Goal: Transaction & Acquisition: Obtain resource

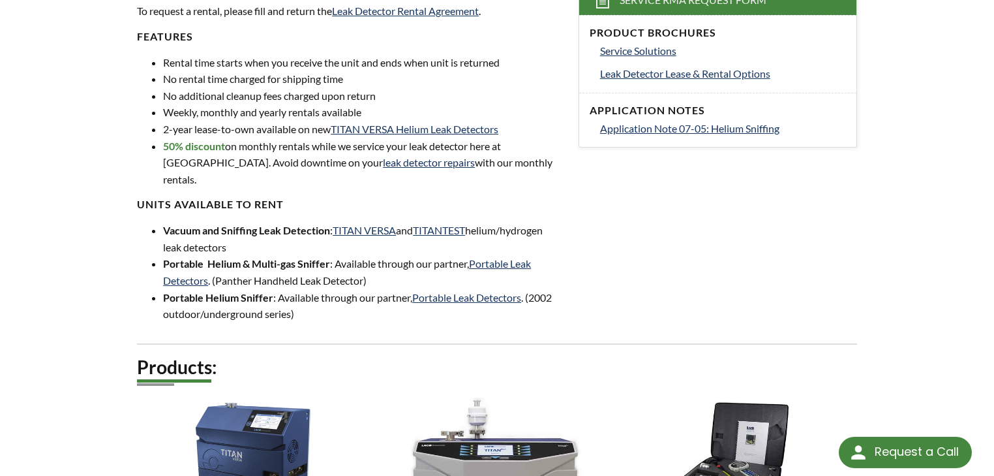
scroll to position [417, 0]
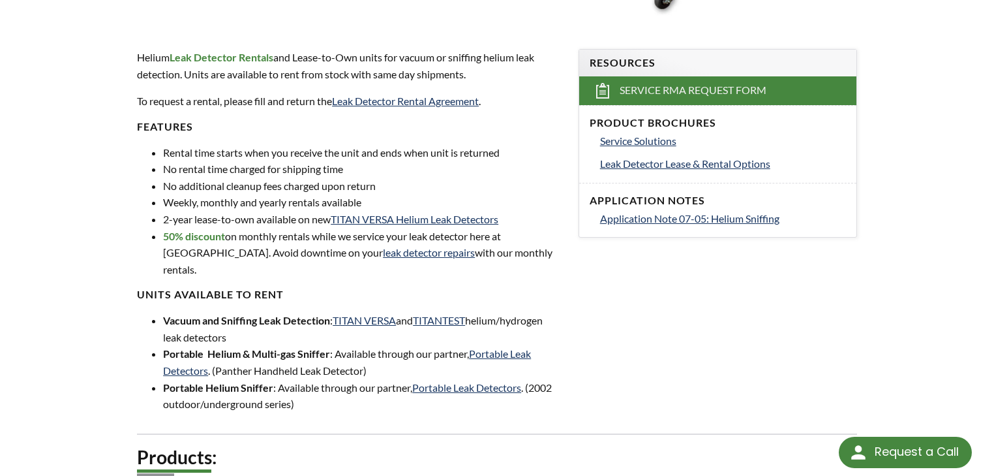
click at [239, 201] on li "Weekly, monthly and yearly rentals available" at bounding box center [363, 202] width 400 height 17
click at [235, 224] on li "2-year lease-to-own available on new TITAN VERSA Helium Leak Detectors" at bounding box center [363, 219] width 400 height 17
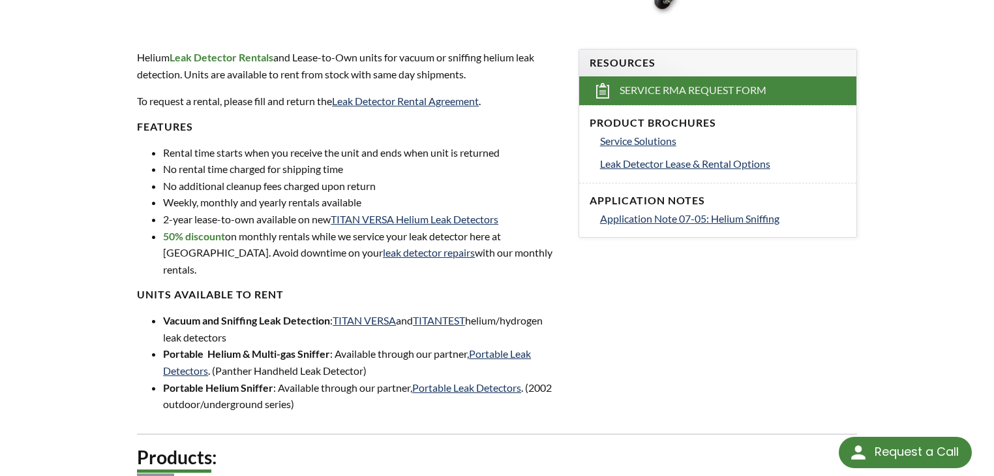
click at [265, 174] on li "No rental time charged for shipping time" at bounding box center [363, 168] width 400 height 17
click at [286, 154] on li "Rental time starts when you receive the unit and ends when unit is returned" at bounding box center [363, 152] width 400 height 17
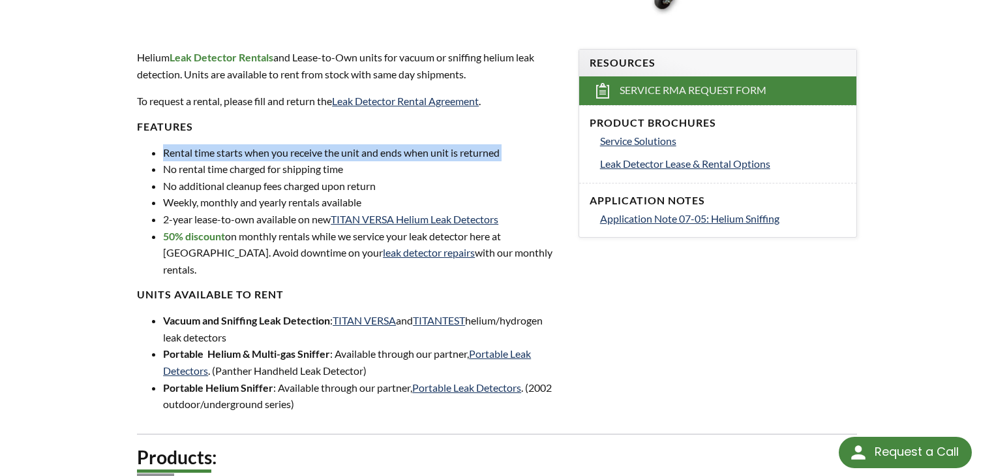
click at [286, 154] on li "Rental time starts when you receive the unit and ends when unit is returned" at bounding box center [363, 152] width 400 height 17
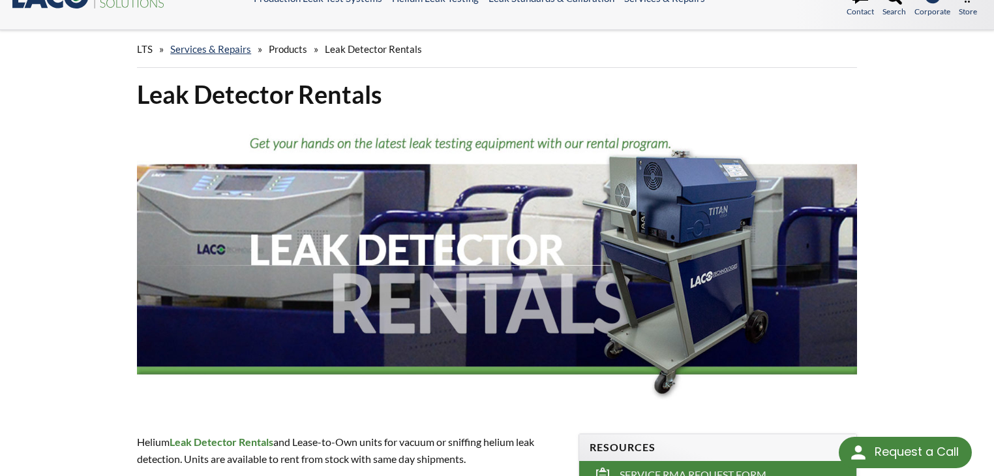
scroll to position [0, 0]
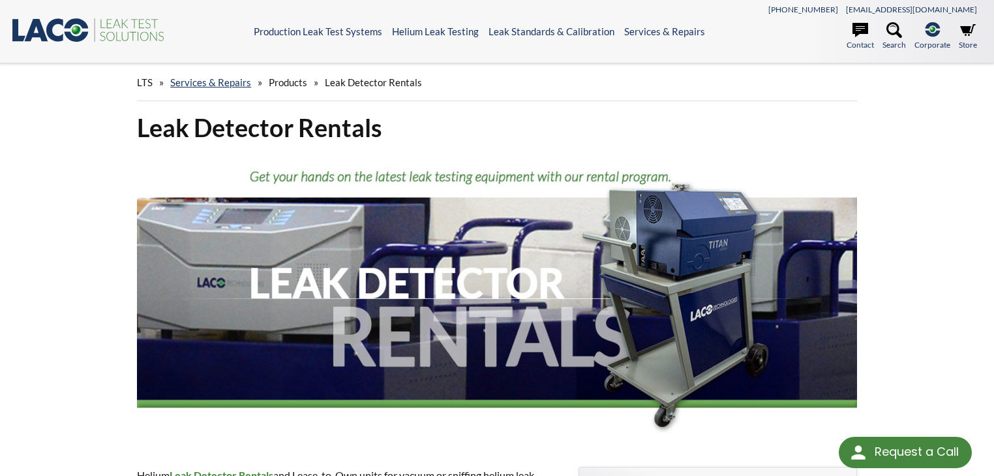
click at [368, 180] on img at bounding box center [497, 298] width 720 height 288
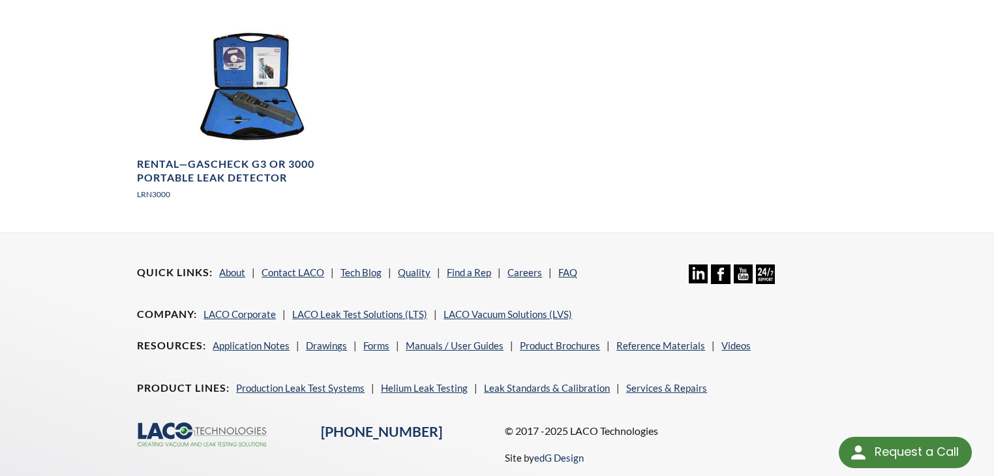
scroll to position [1135, 0]
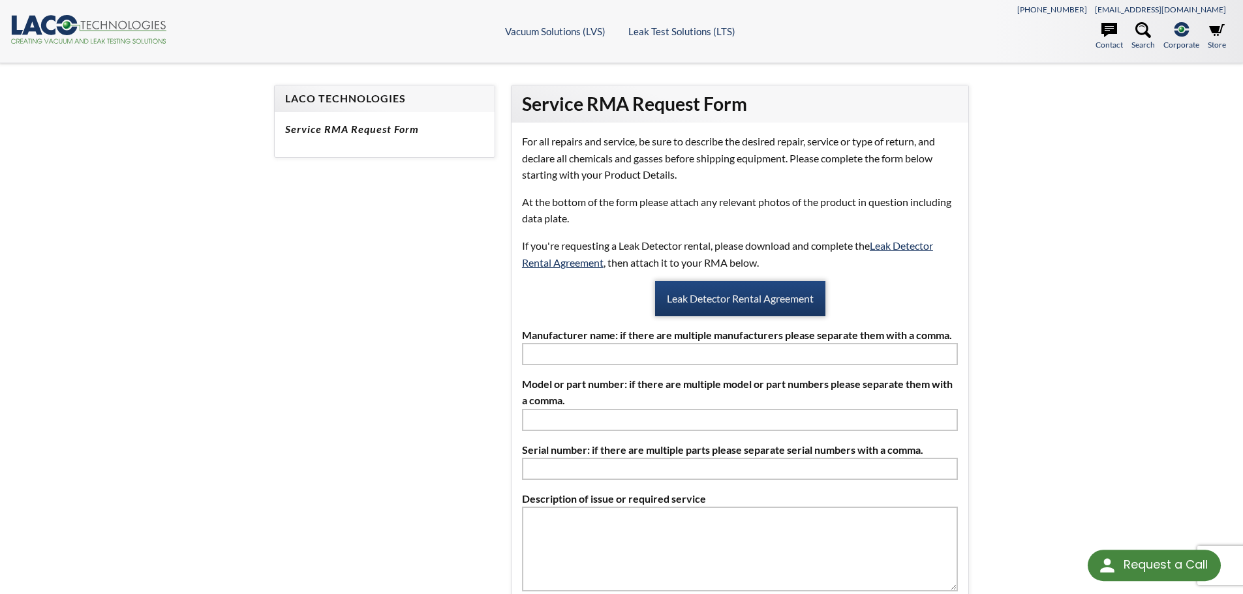
click at [777, 300] on link "Leak Detector Rental Agreement" at bounding box center [740, 298] width 170 height 35
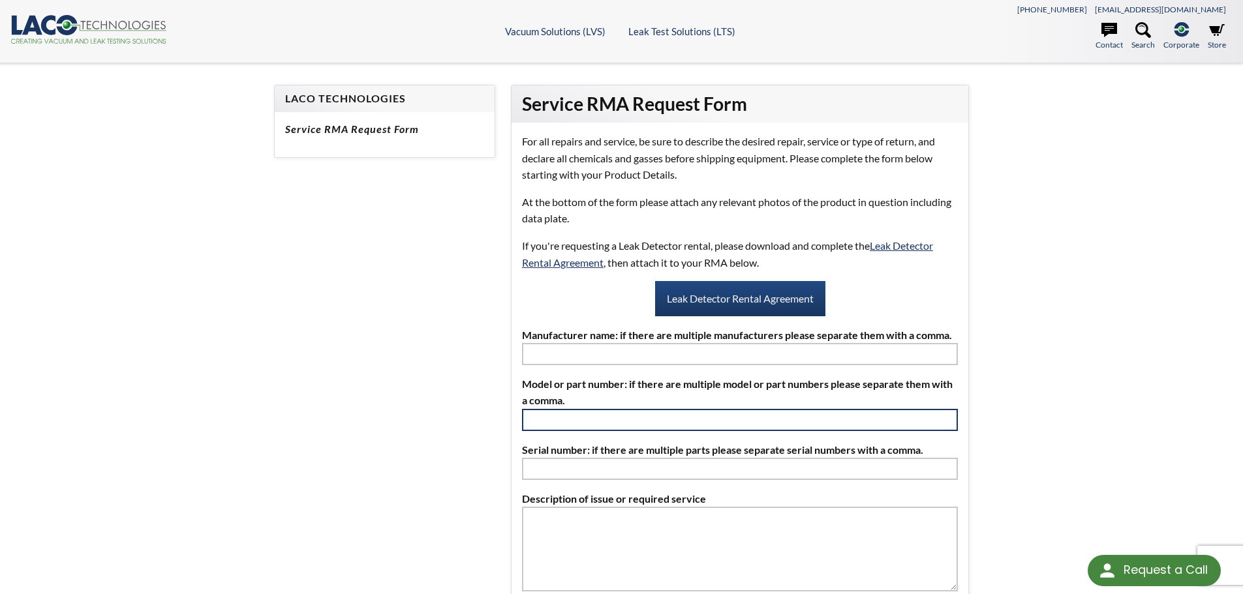
click at [650, 427] on input "text" at bounding box center [740, 420] width 436 height 22
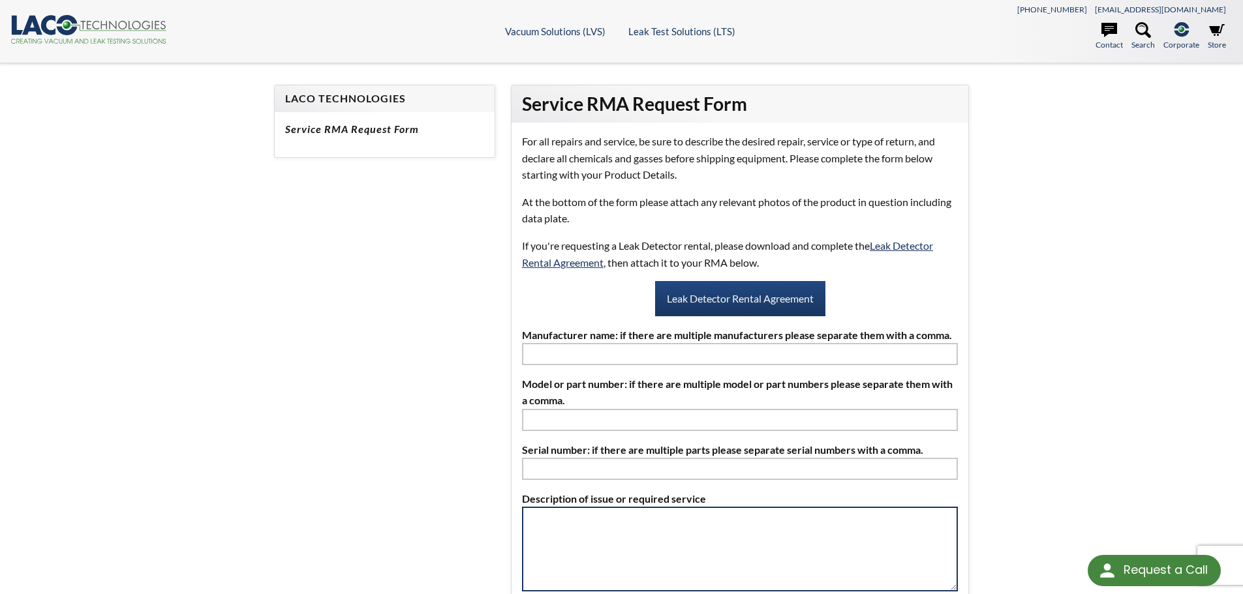
click at [671, 508] on textarea at bounding box center [740, 549] width 436 height 85
